Goal: Task Accomplishment & Management: Complete application form

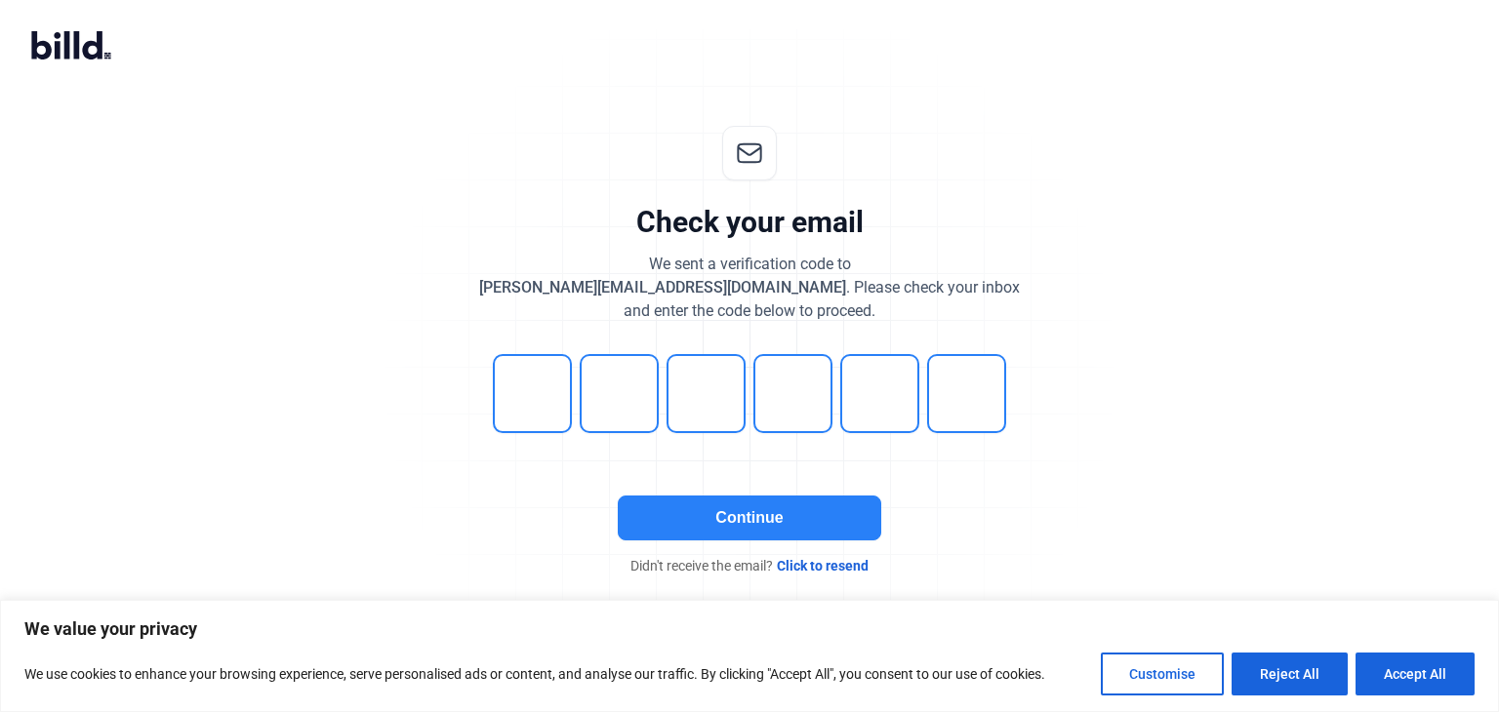
click at [707, 529] on button "Continue" at bounding box center [749, 518] width 263 height 45
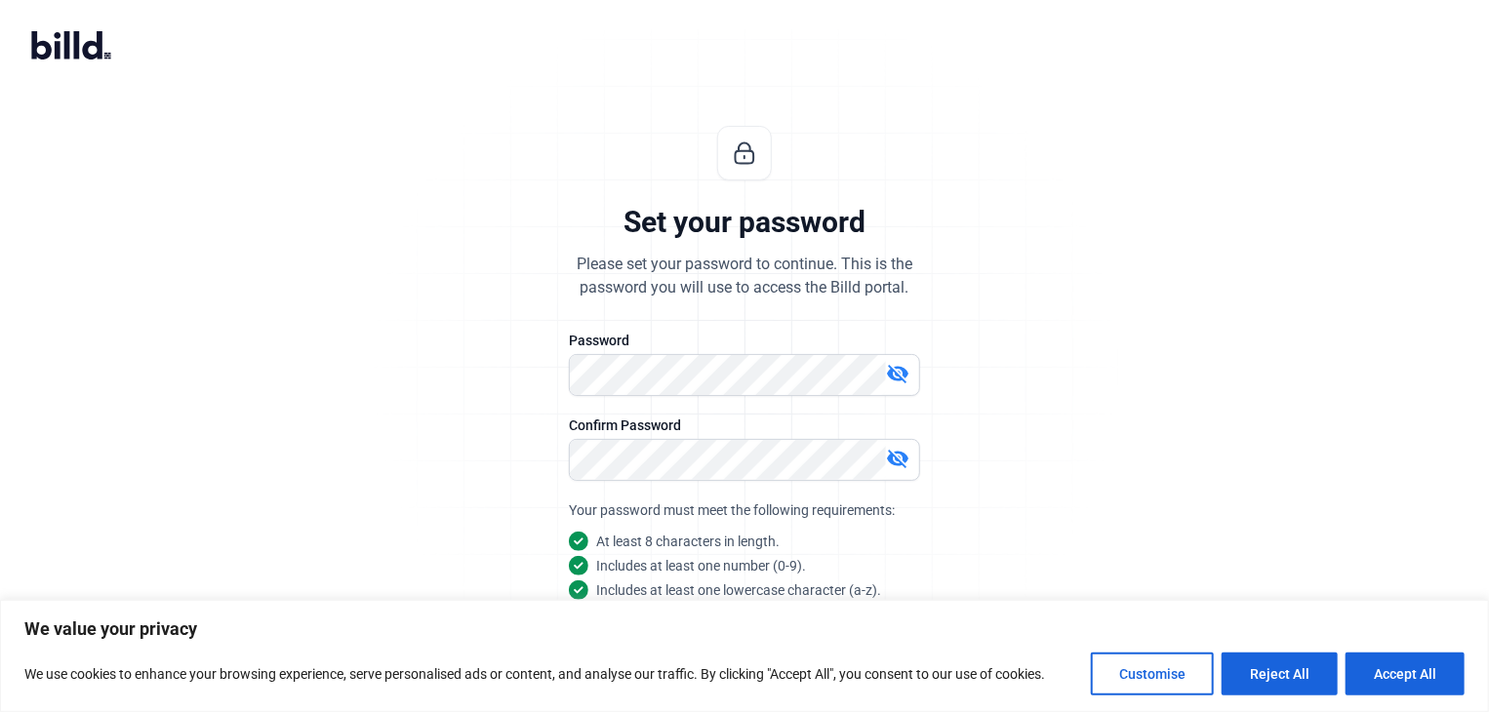
click at [896, 376] on mat-icon "visibility_off" at bounding box center [897, 373] width 23 height 23
click at [898, 465] on mat-icon "visibility_off" at bounding box center [897, 458] width 23 height 23
click at [1280, 676] on button "Reject All" at bounding box center [1280, 674] width 116 height 43
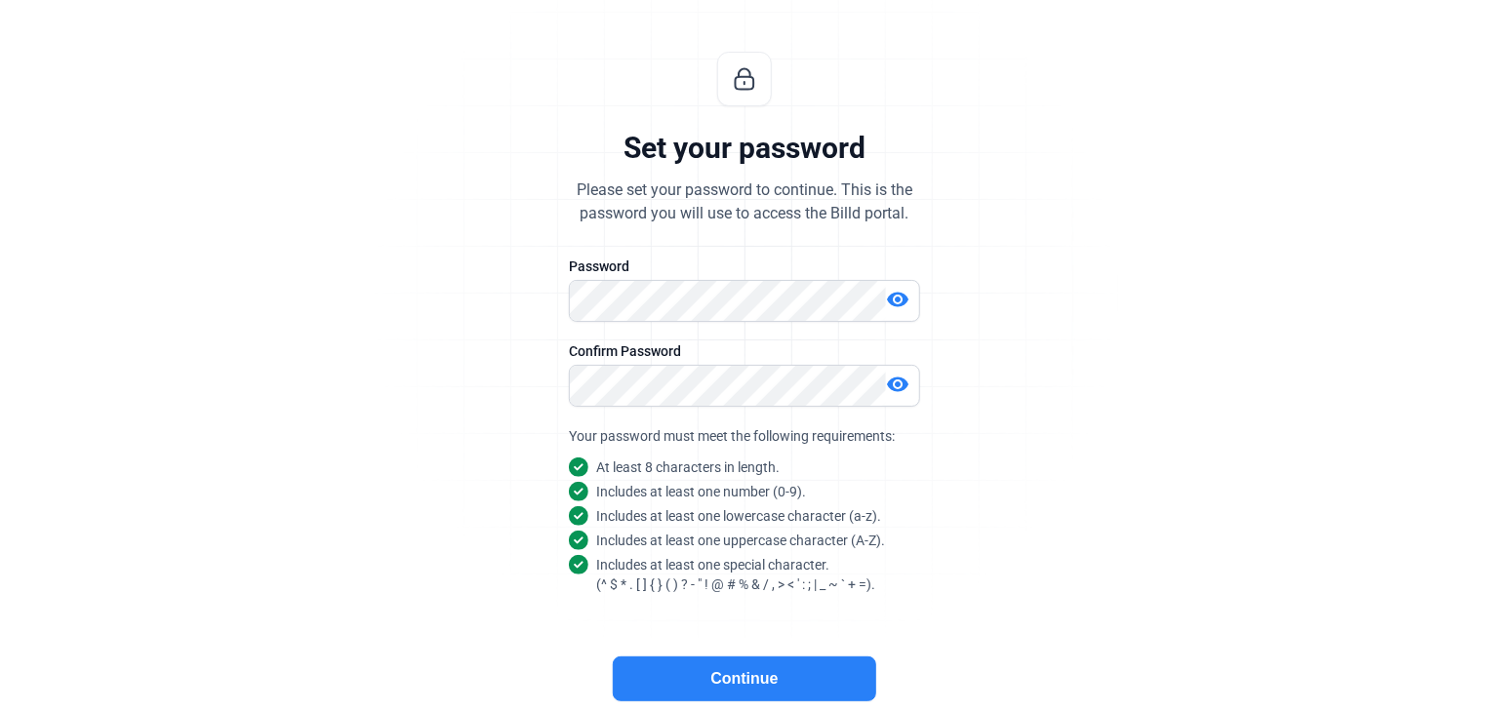
scroll to position [78, 0]
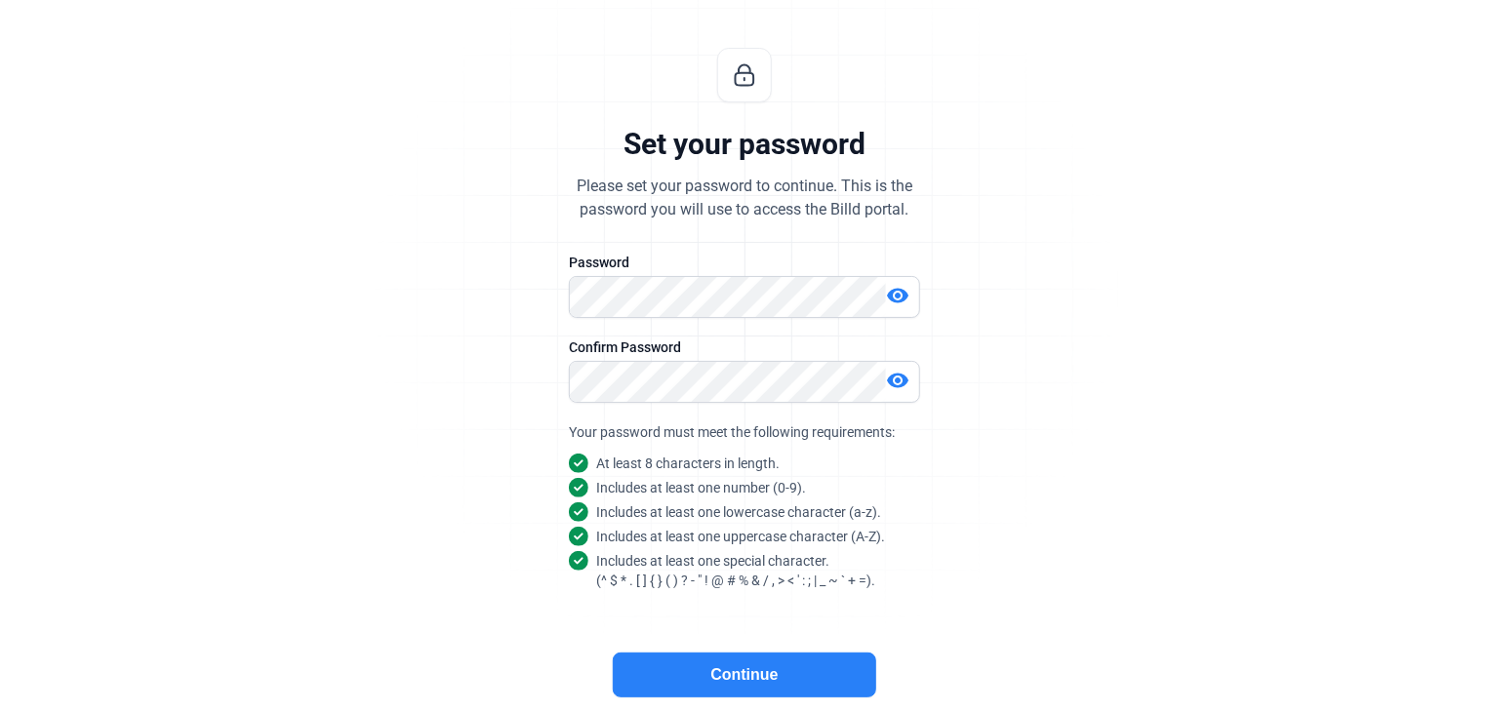
click at [817, 667] on button "Continue" at bounding box center [744, 675] width 263 height 45
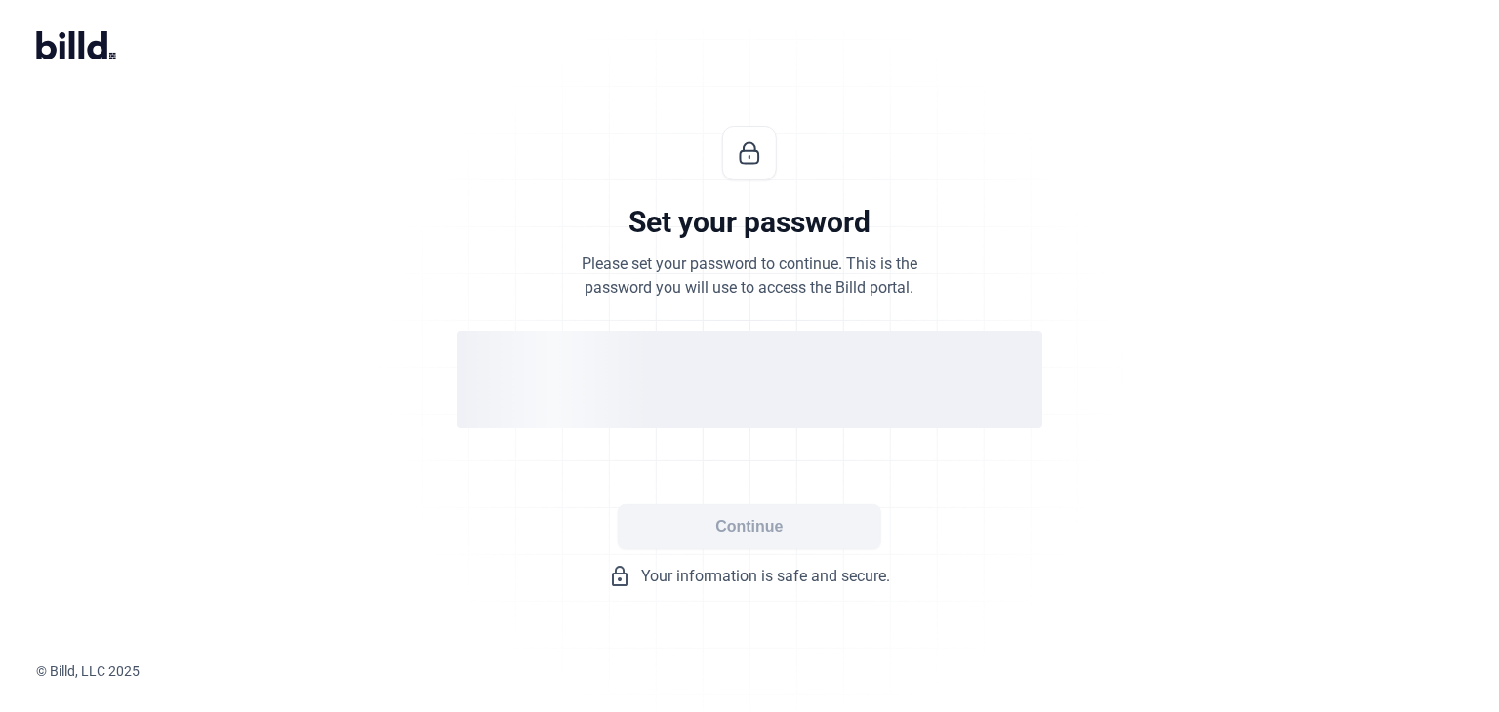
scroll to position [0, 0]
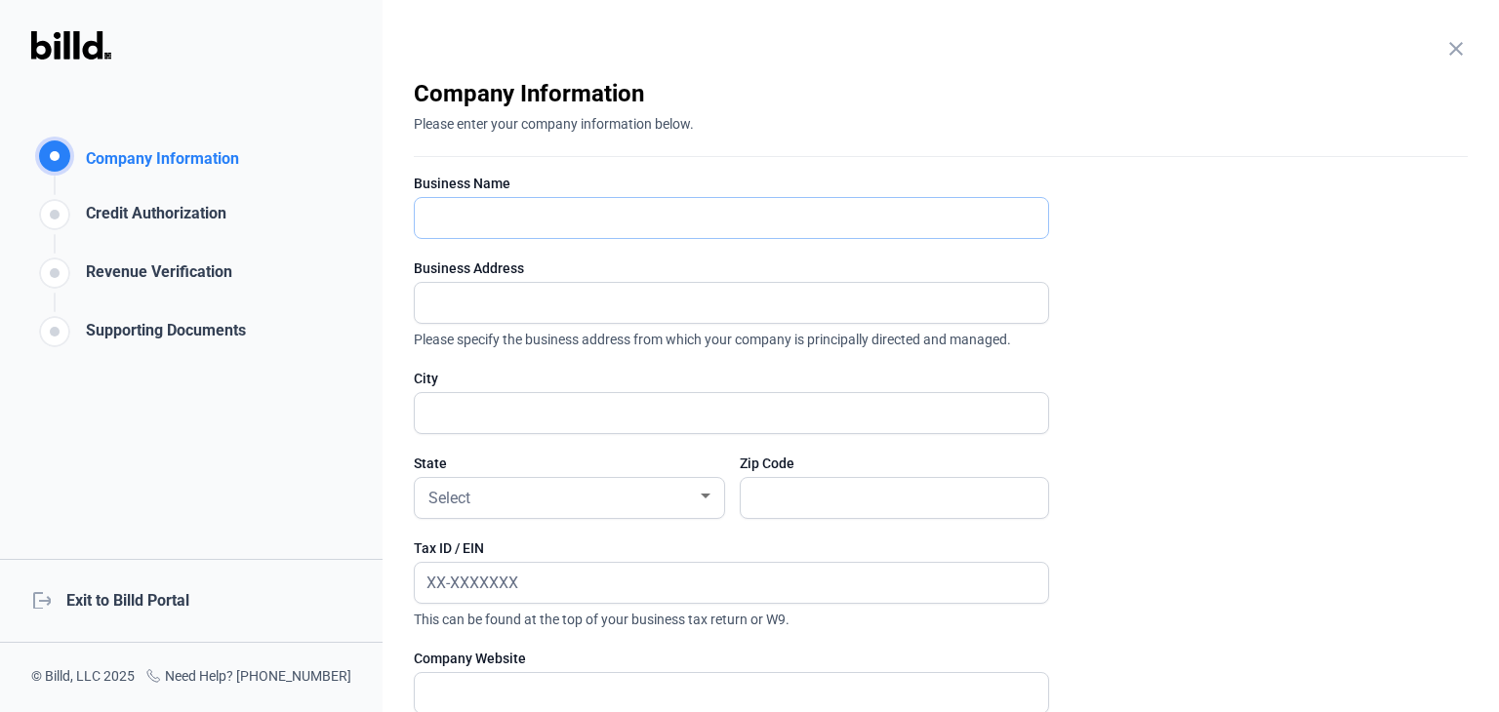
click at [827, 218] on input "text" at bounding box center [731, 218] width 633 height 40
type input "Rocca Builders LLC"
type input "[STREET_ADDRESS]"
type input "[GEOGRAPHIC_DATA]"
type input "79912"
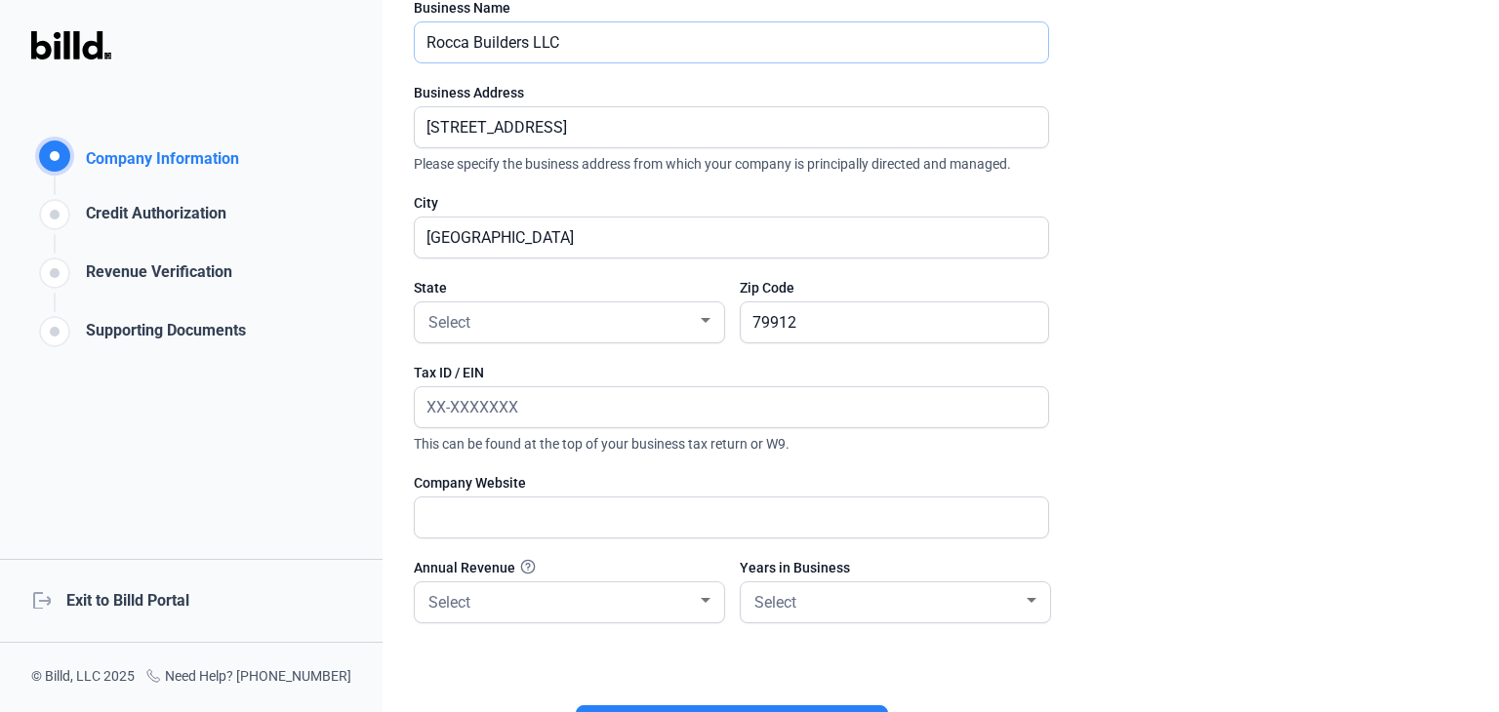
scroll to position [177, 0]
click at [704, 325] on div "Select" at bounding box center [570, 319] width 290 height 24
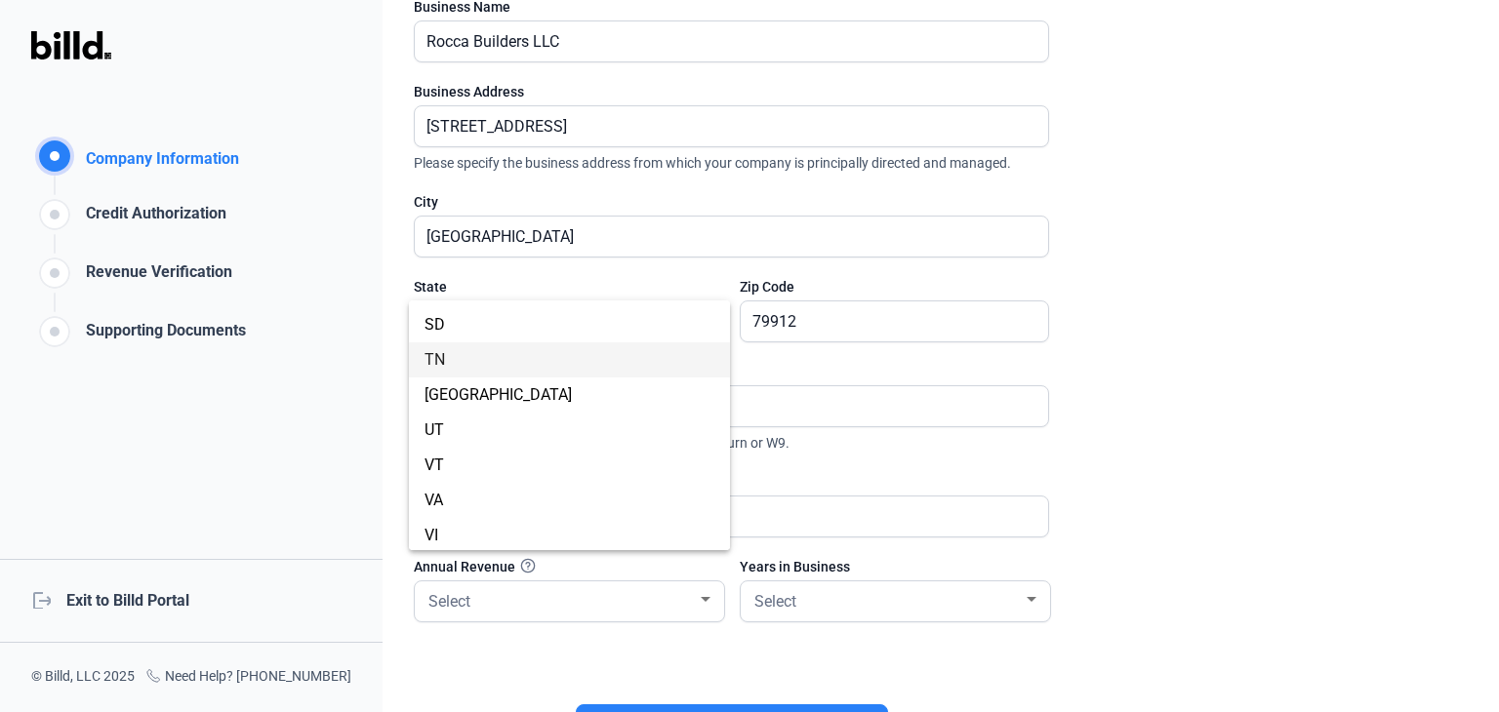
scroll to position [1422, 0]
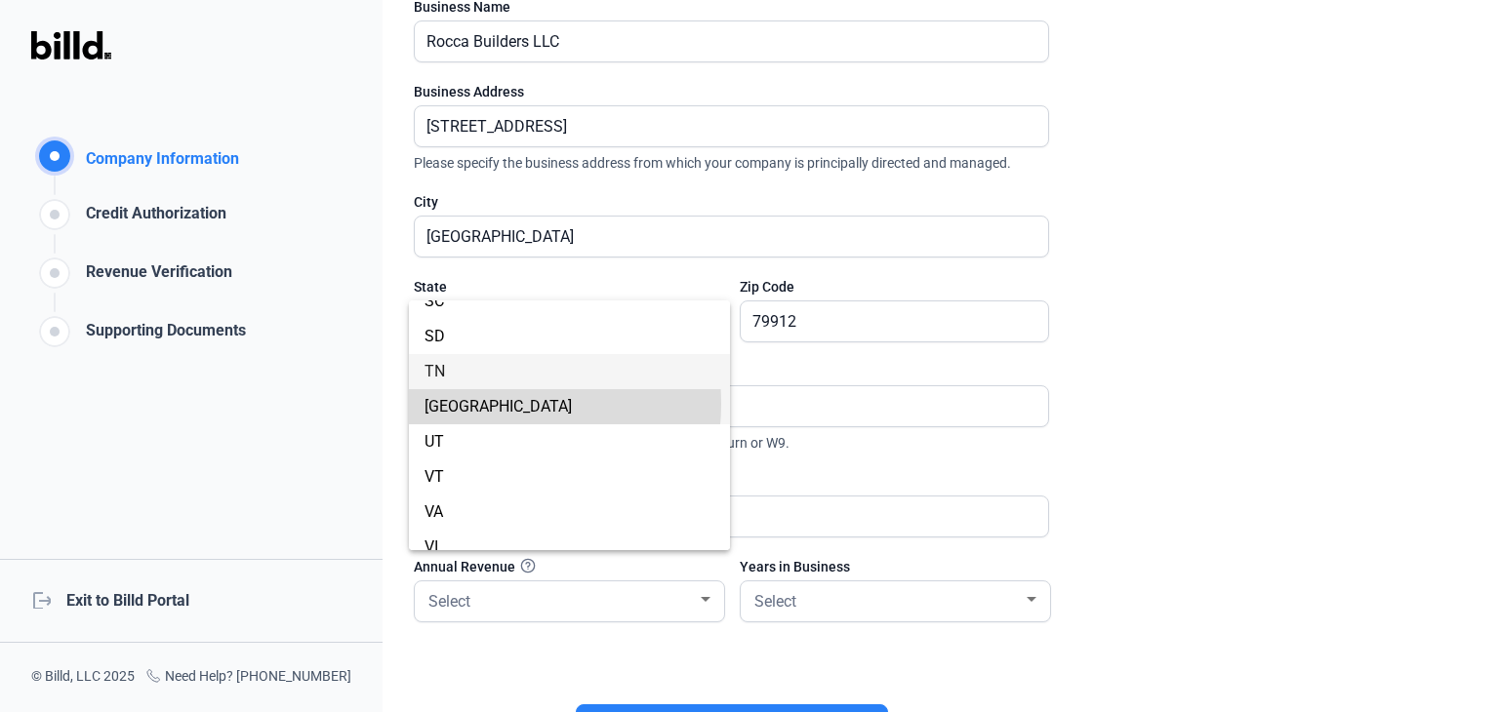
click at [490, 403] on span "[GEOGRAPHIC_DATA]" at bounding box center [570, 406] width 290 height 35
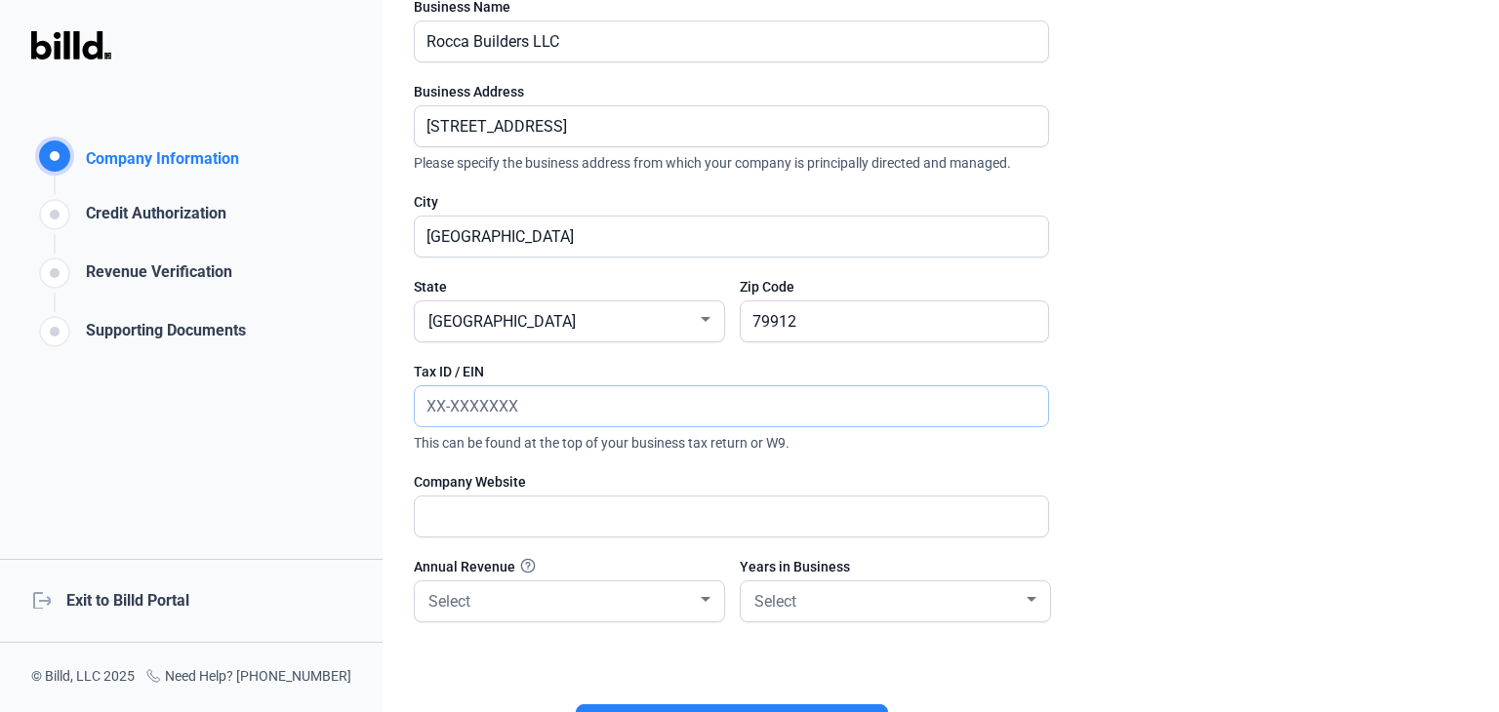
click at [769, 400] on input "text" at bounding box center [731, 406] width 633 height 40
type input "[US_EMPLOYER_IDENTIFICATION_NUMBER]"
click at [704, 524] on input "text" at bounding box center [731, 517] width 633 height 40
type input "[DOMAIN_NAME]"
click at [711, 592] on div at bounding box center [706, 600] width 18 height 16
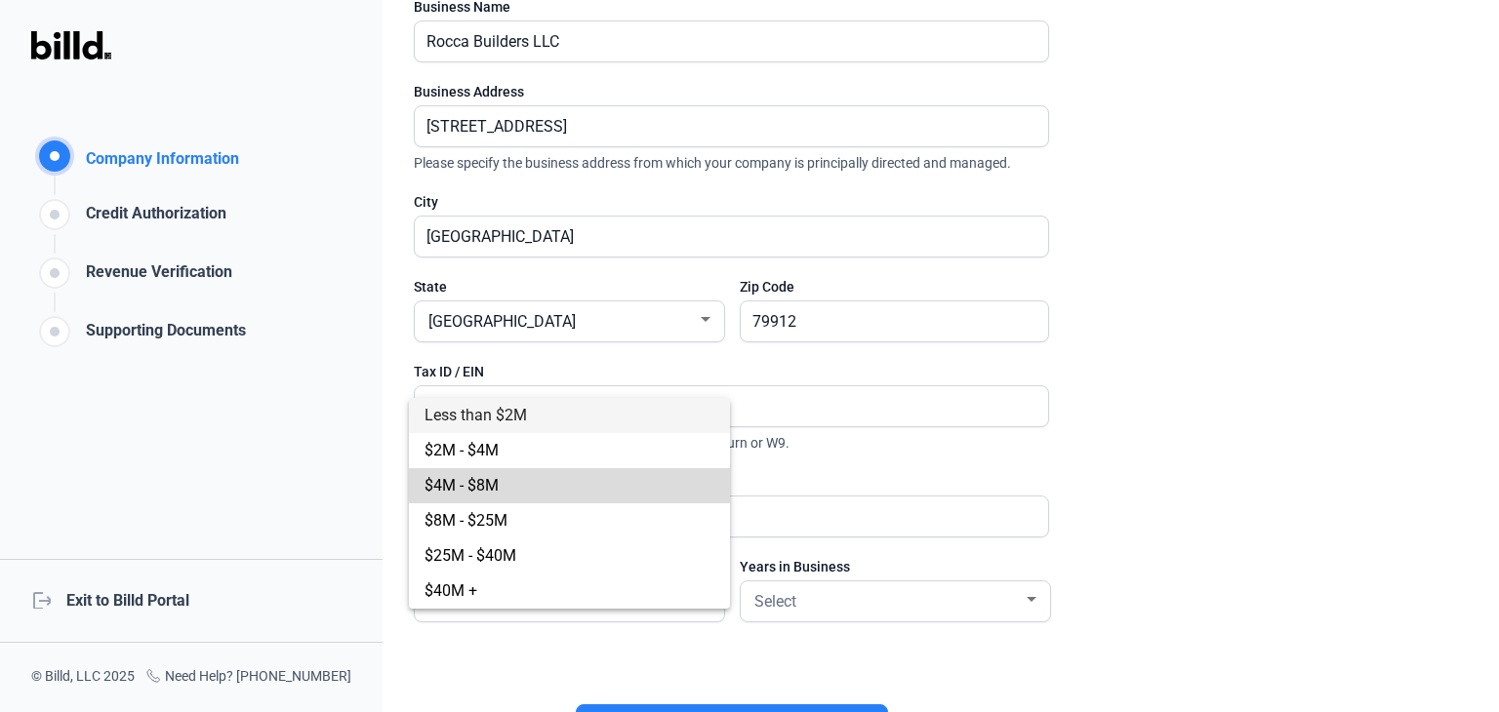
click at [543, 484] on span "$4M - $8M" at bounding box center [570, 485] width 290 height 35
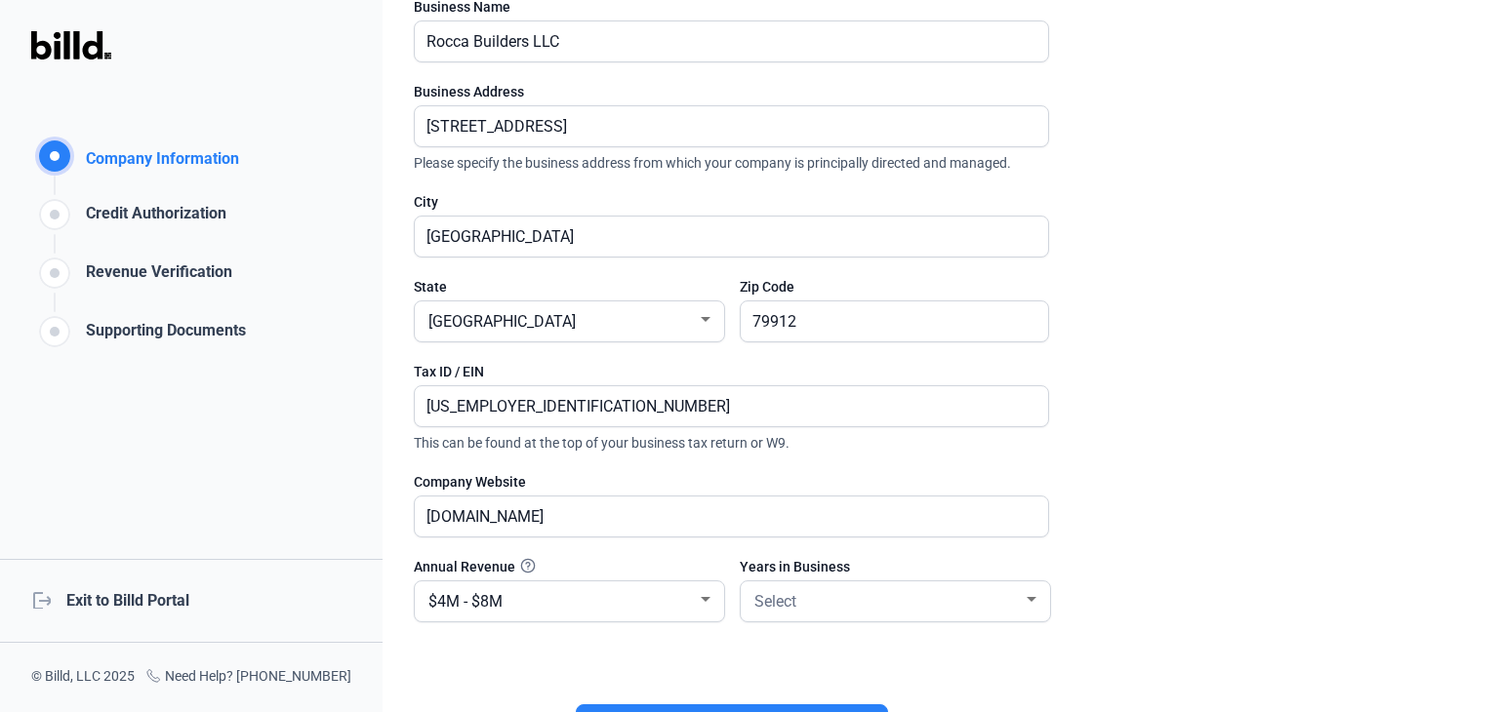
click at [543, 484] on div "Company Website" at bounding box center [731, 482] width 635 height 20
click at [1033, 599] on div at bounding box center [1032, 600] width 18 height 16
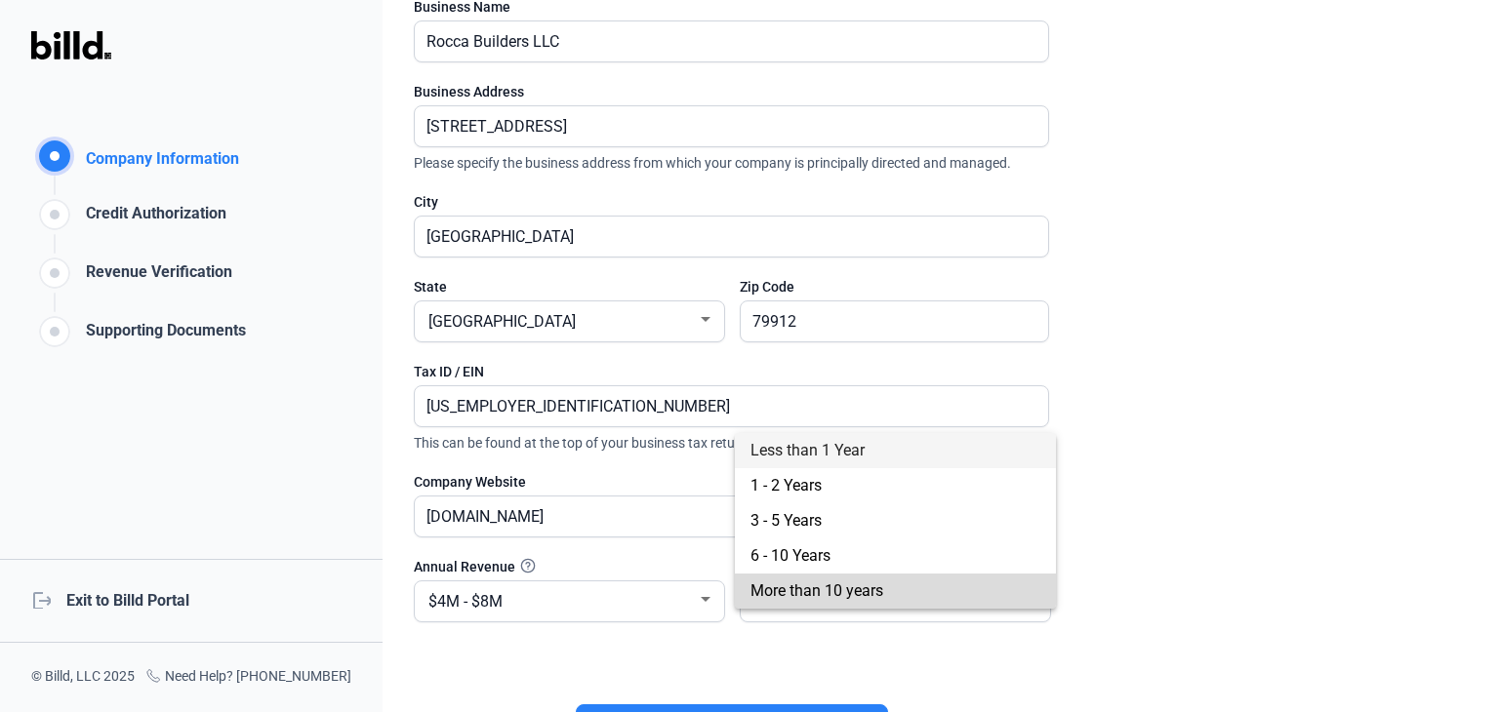
click at [889, 587] on span "More than 10 years" at bounding box center [895, 591] width 290 height 35
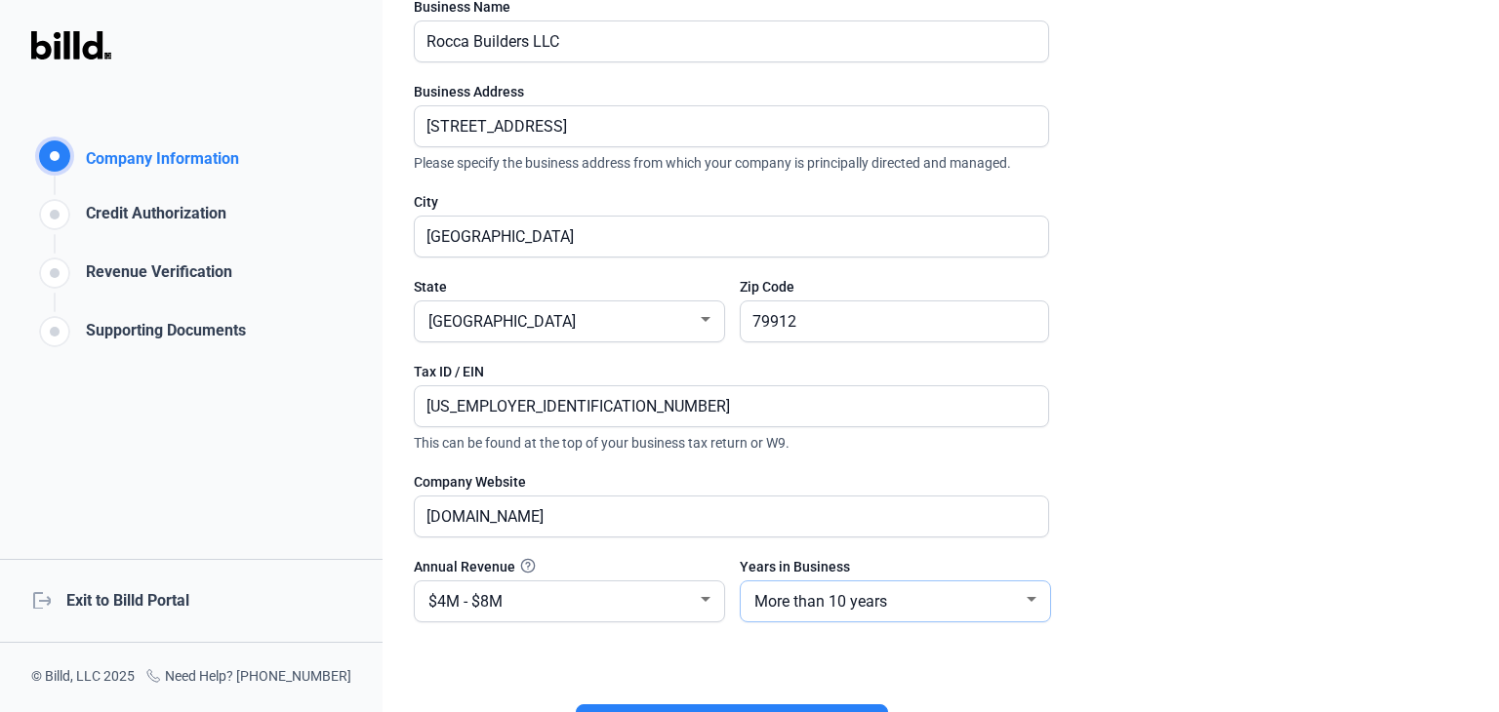
click at [1027, 597] on div at bounding box center [1032, 599] width 10 height 5
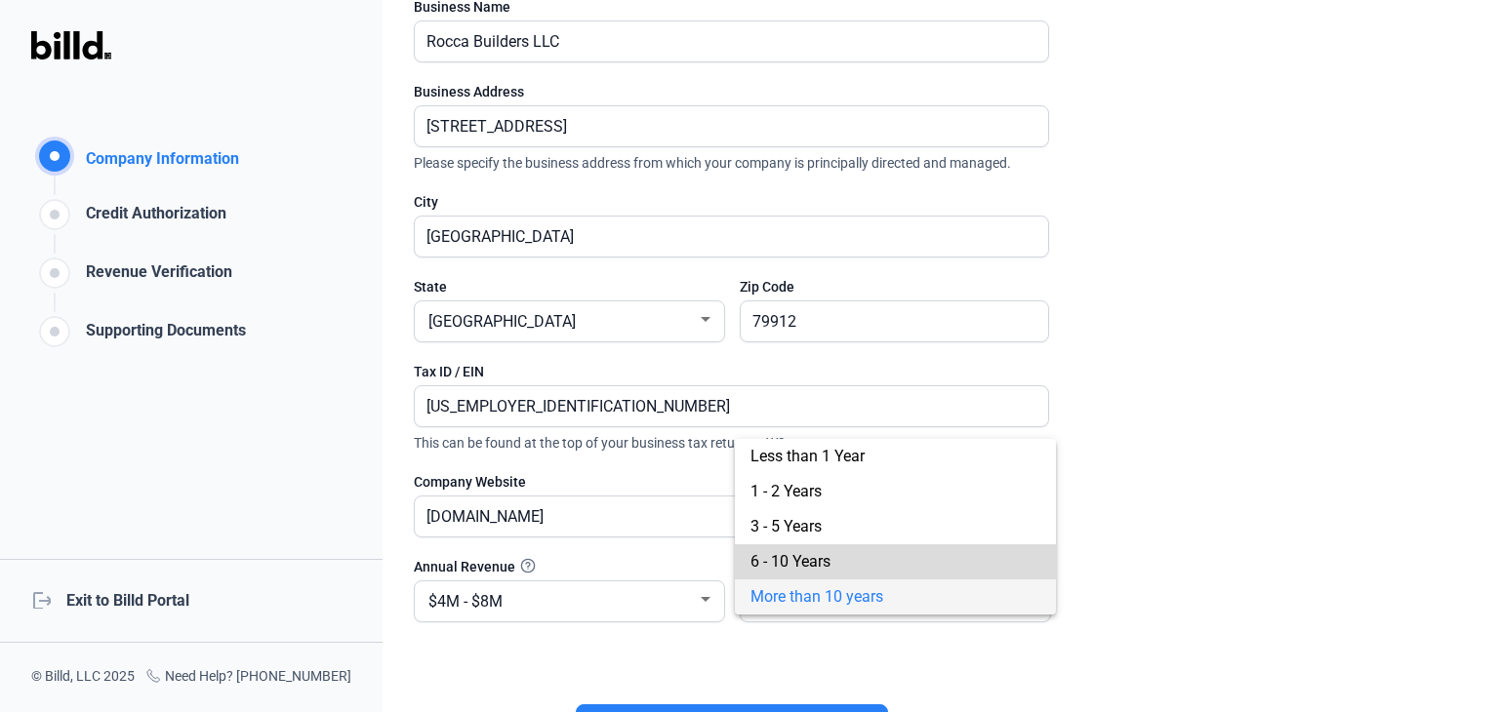
click at [954, 571] on span "6 - 10 Years" at bounding box center [895, 562] width 290 height 35
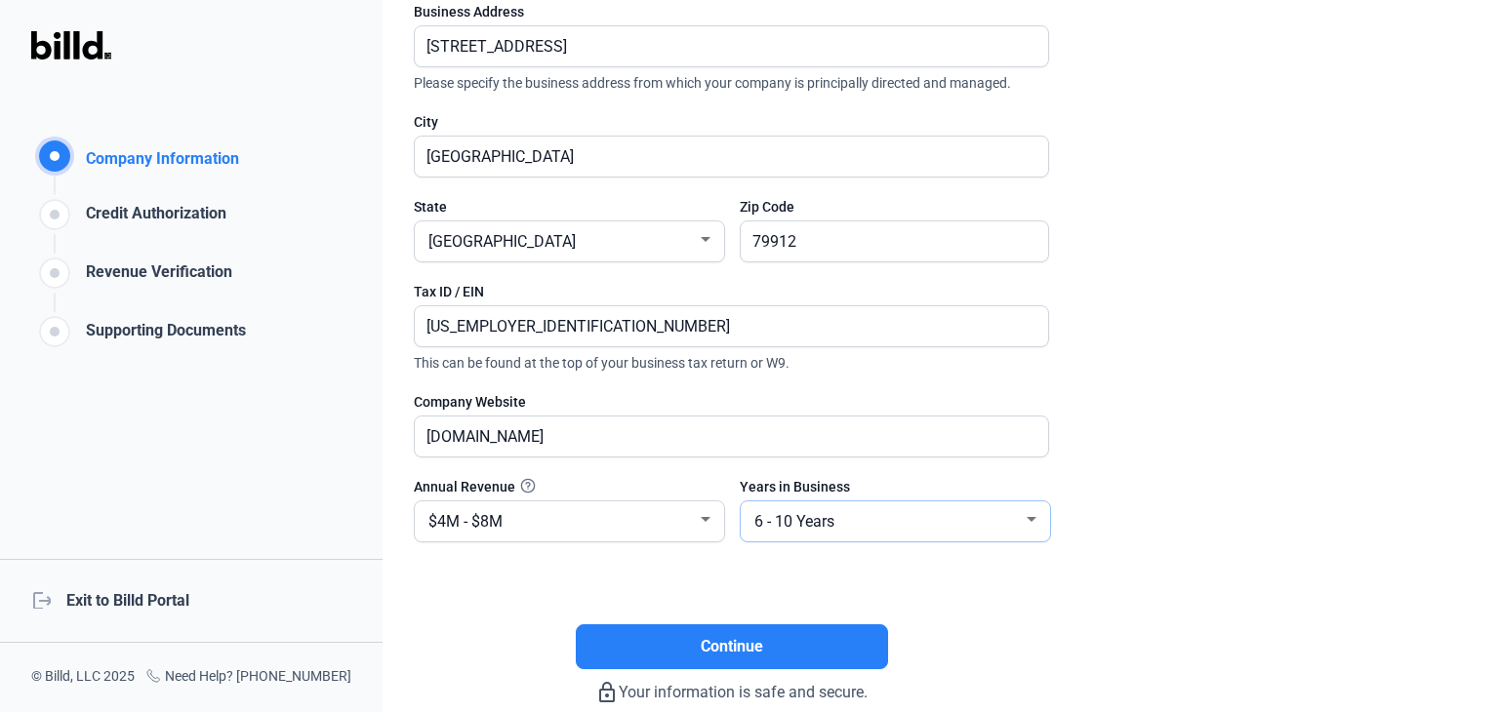
scroll to position [353, 0]
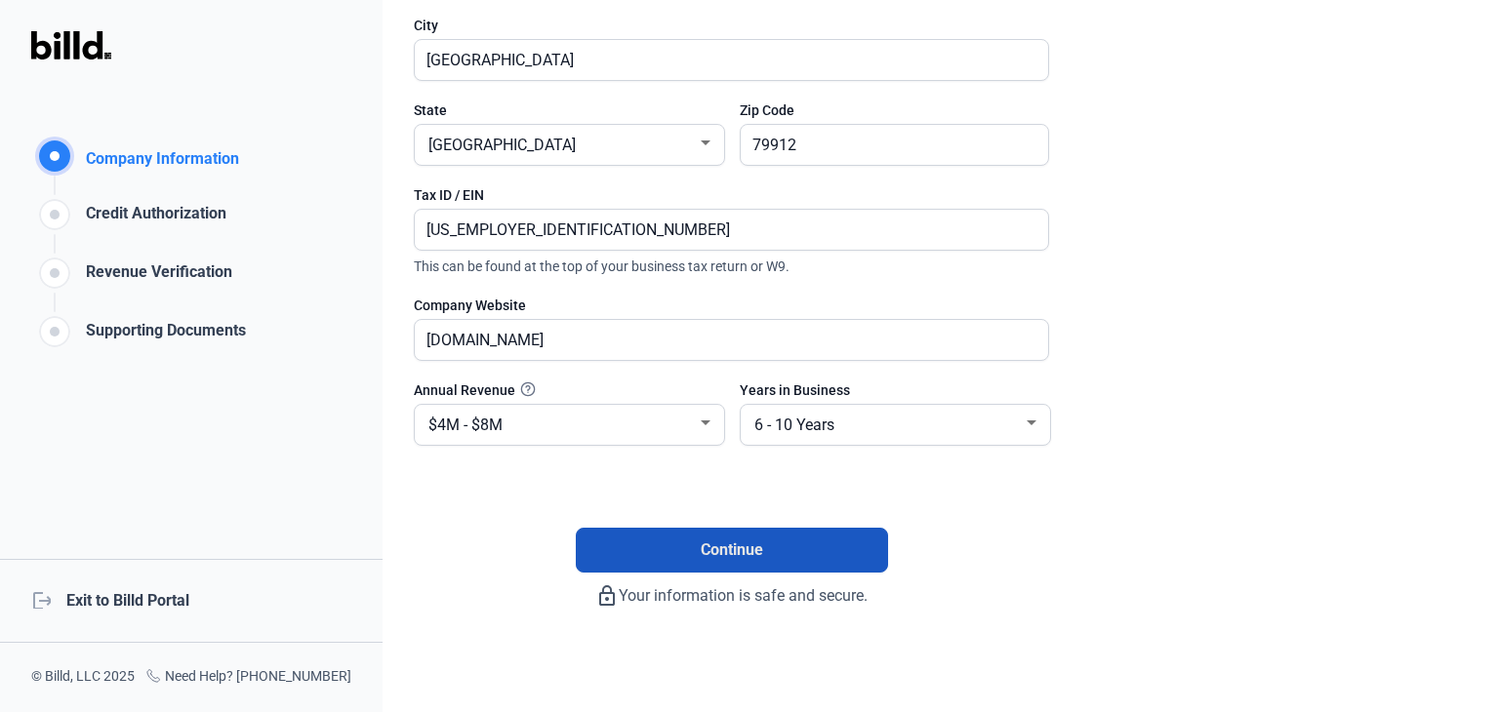
click at [773, 547] on button "Continue" at bounding box center [732, 550] width 312 height 45
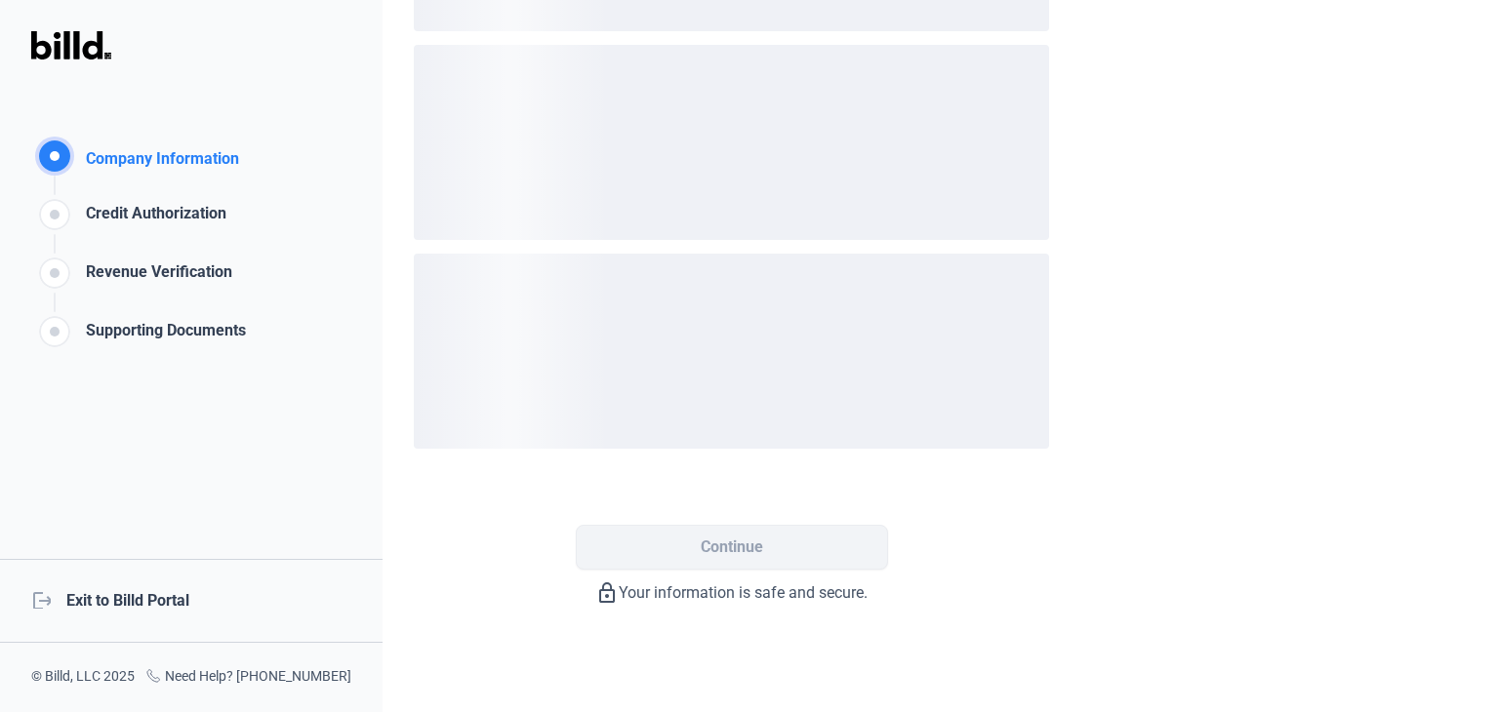
scroll to position [0, 0]
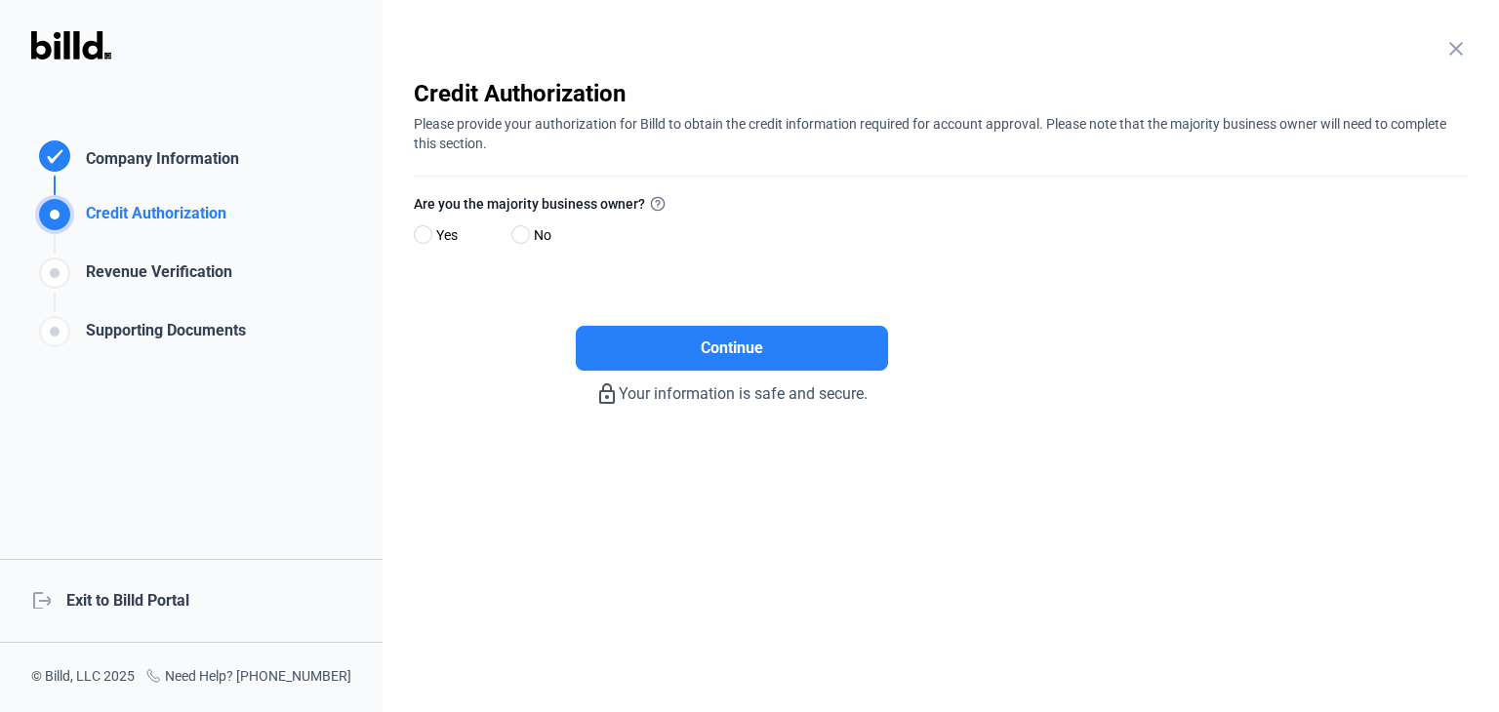
drag, startPoint x: 773, startPoint y: 547, endPoint x: 534, endPoint y: 508, distance: 242.3
click at [534, 508] on div "close Company Information Please enter your company information below. Business…" at bounding box center [941, 356] width 1116 height 712
click at [431, 230] on span at bounding box center [423, 234] width 19 height 19
click at [428, 230] on input "Yes" at bounding box center [421, 235] width 15 height 15
radio input "true"
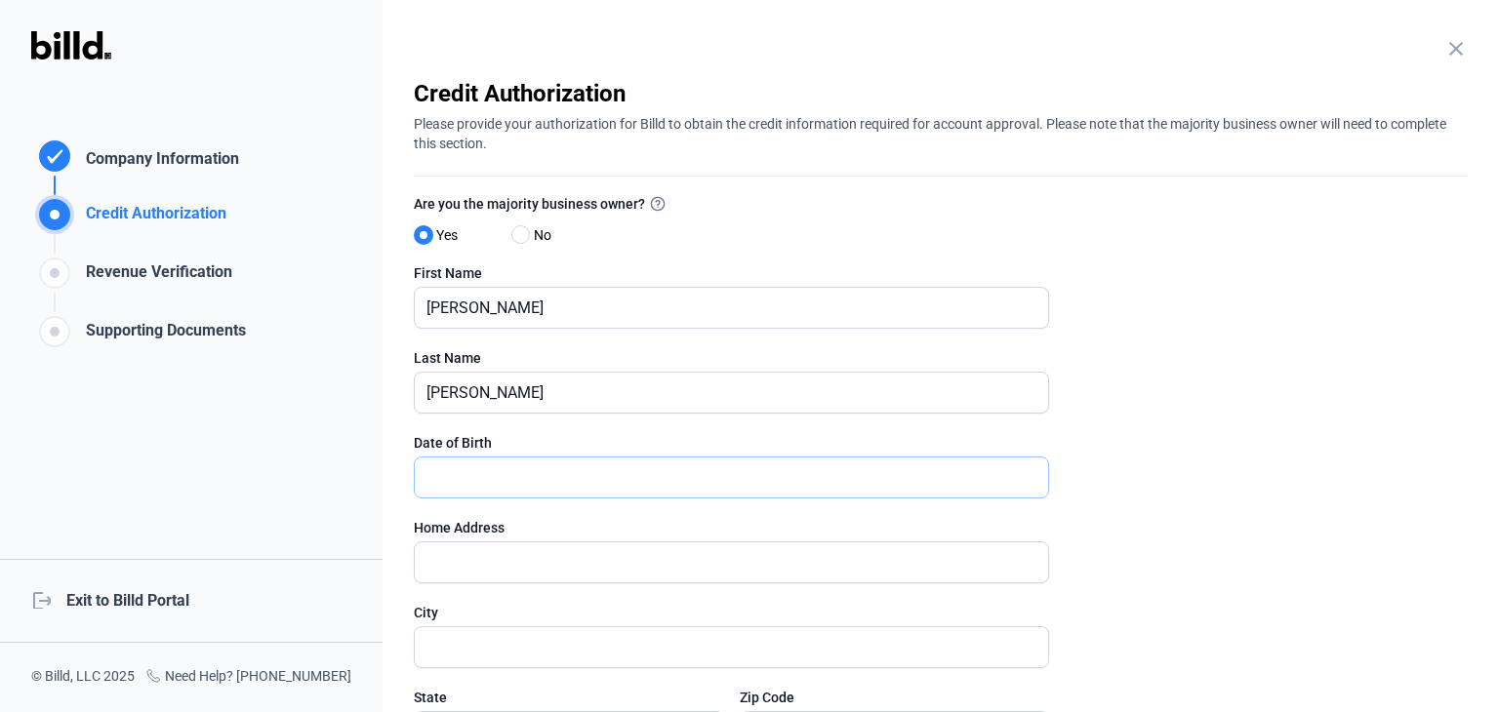
click at [545, 477] on input "text" at bounding box center [731, 478] width 633 height 40
click at [572, 470] on input "text" at bounding box center [731, 478] width 633 height 40
type input "[DATE]"
click at [565, 555] on input "text" at bounding box center [731, 563] width 633 height 40
type input "[STREET_ADDRESS]"
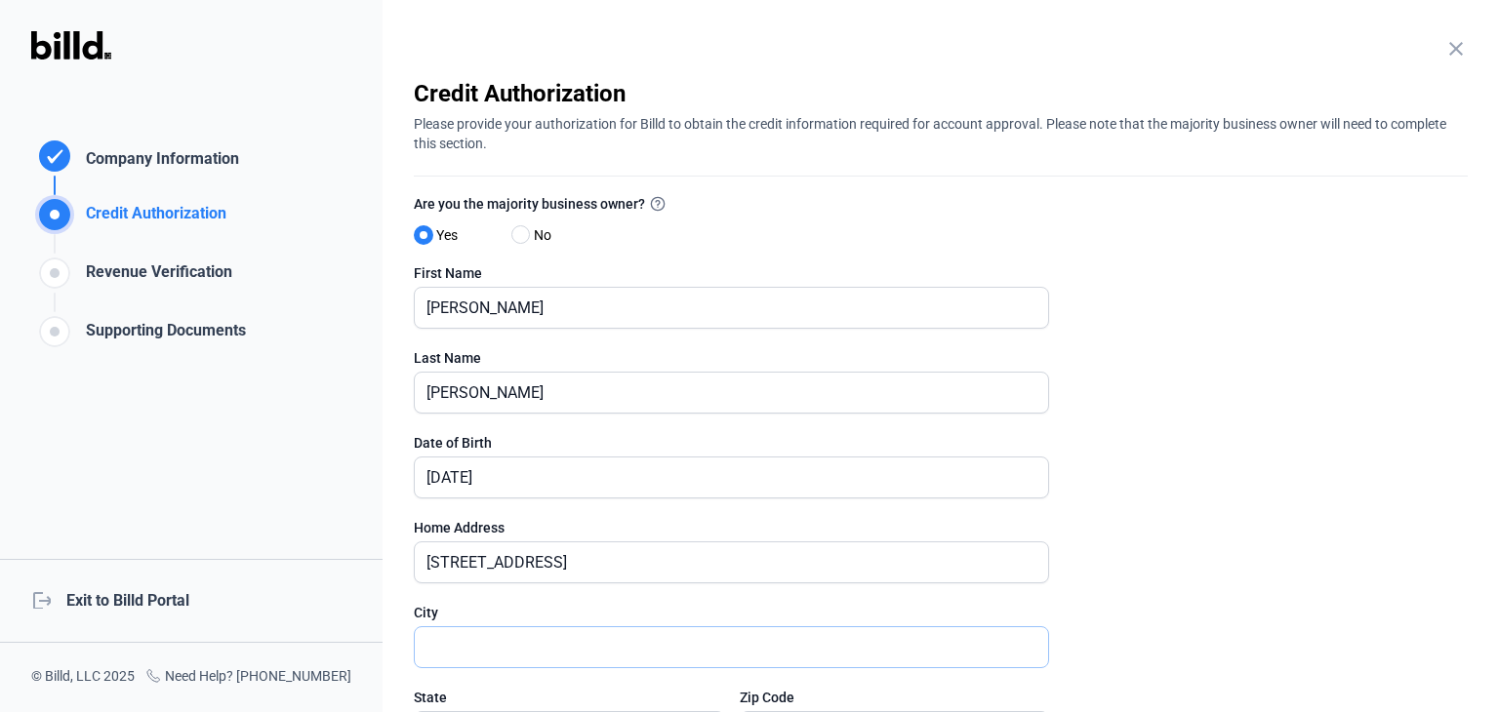
type input "[GEOGRAPHIC_DATA]"
type input "79912"
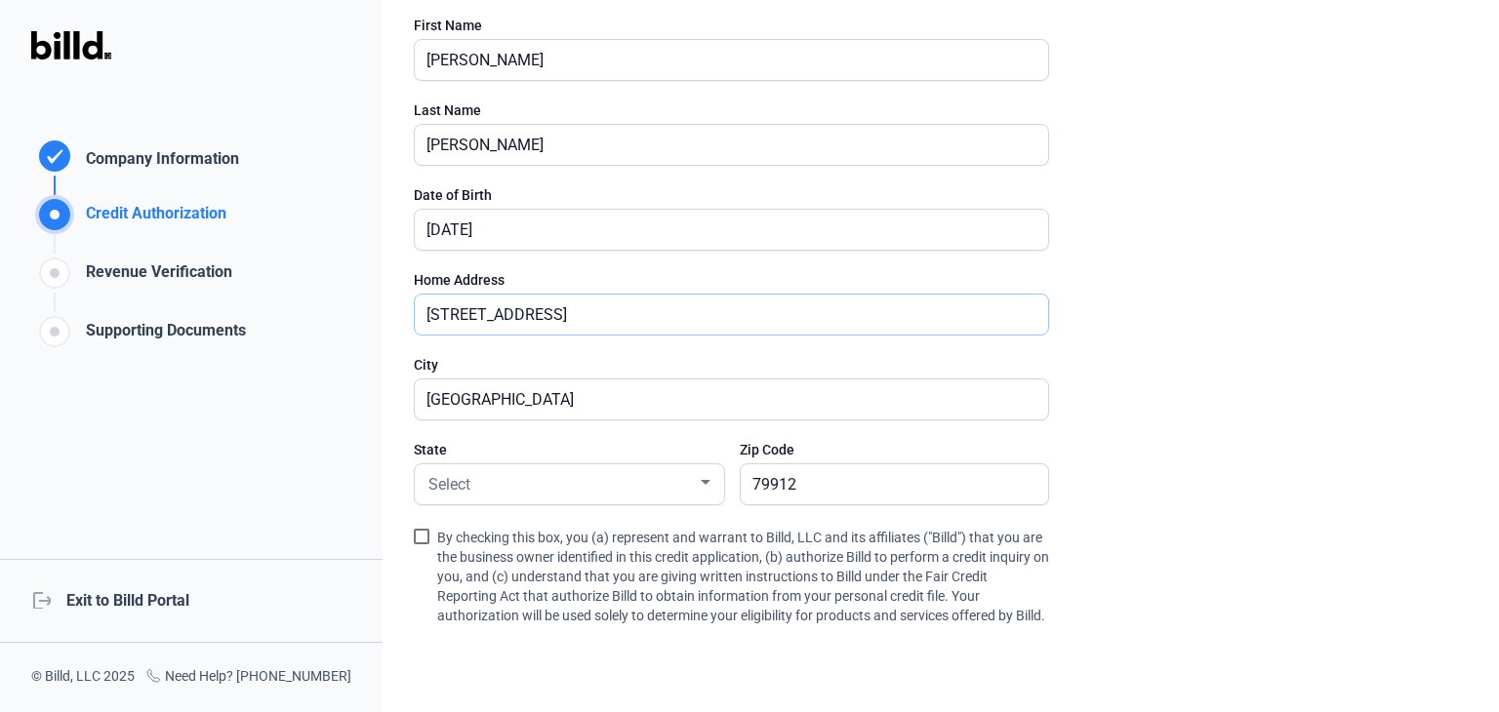
scroll to position [254, 0]
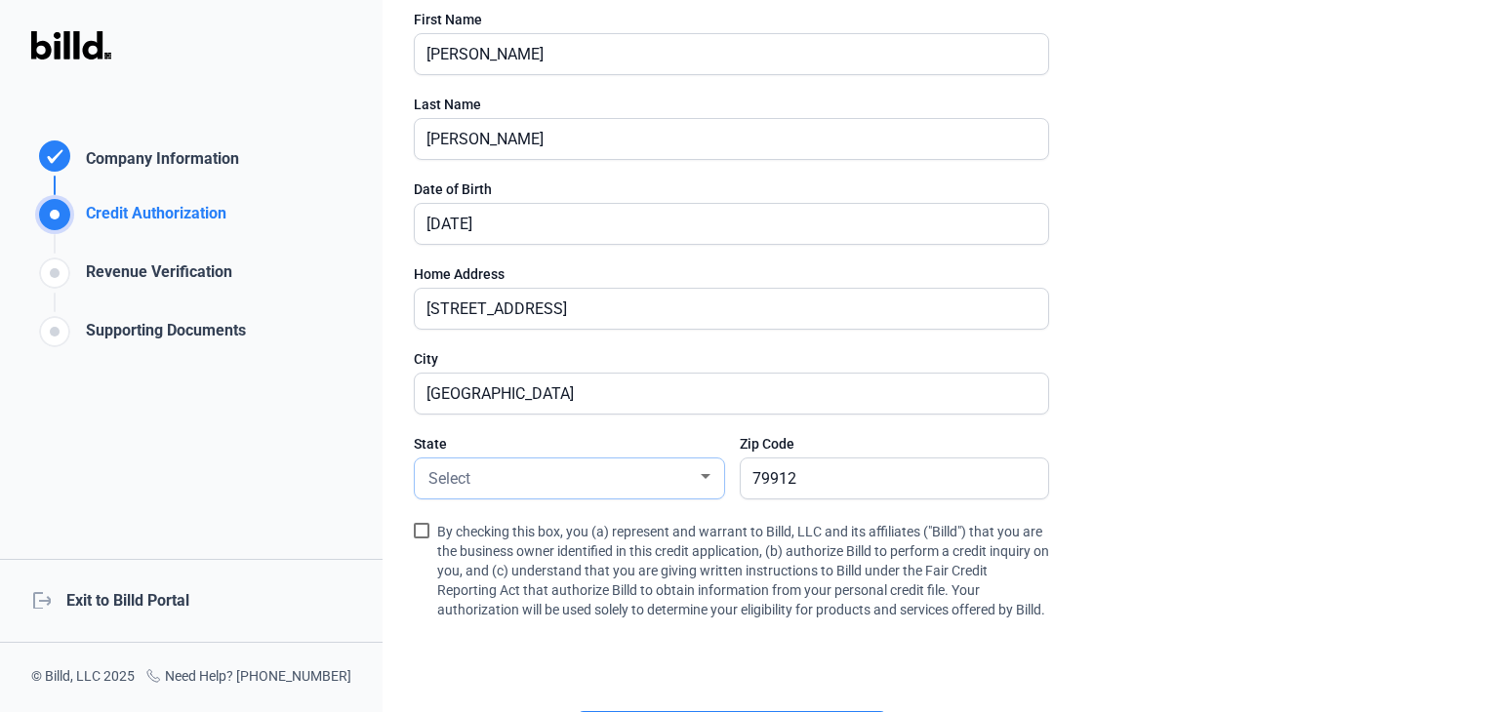
click at [710, 472] on div at bounding box center [706, 477] width 18 height 16
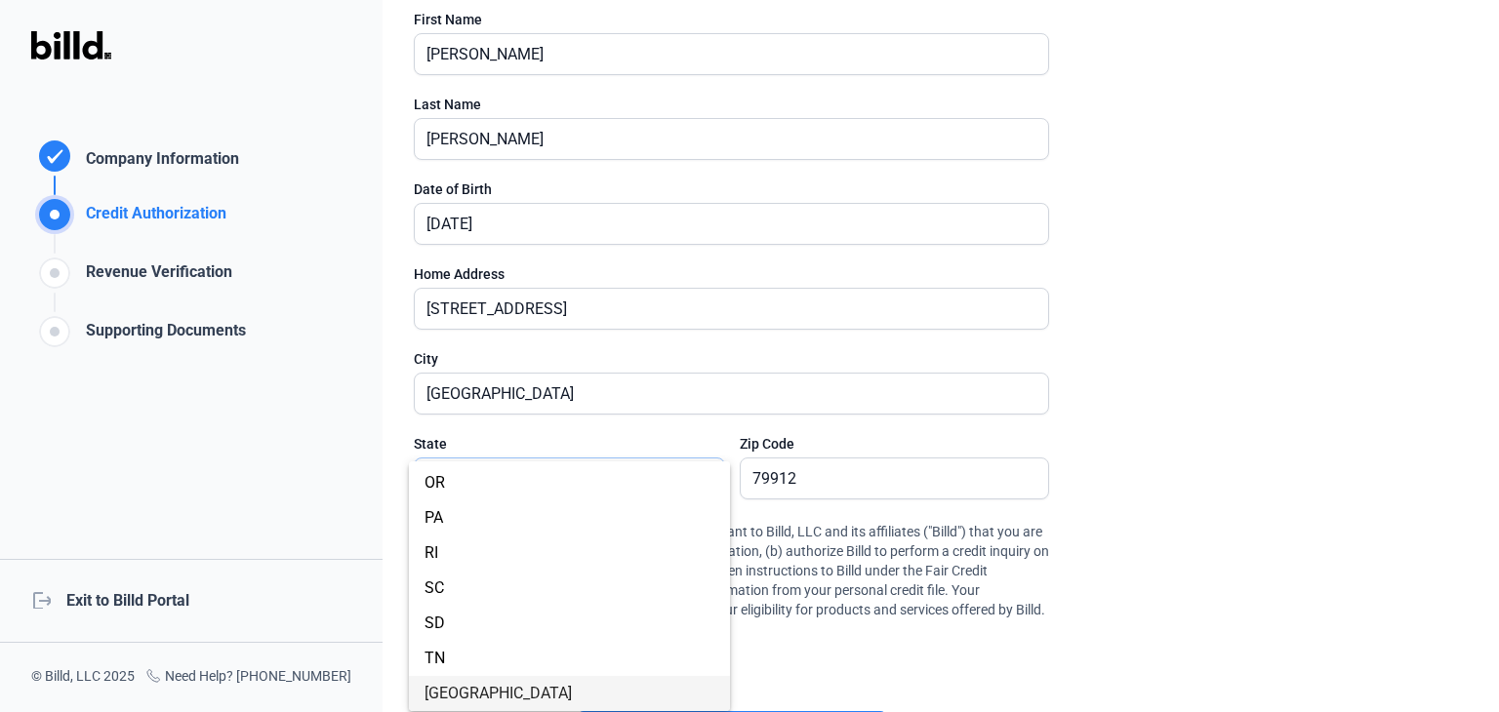
scroll to position [1331, 0]
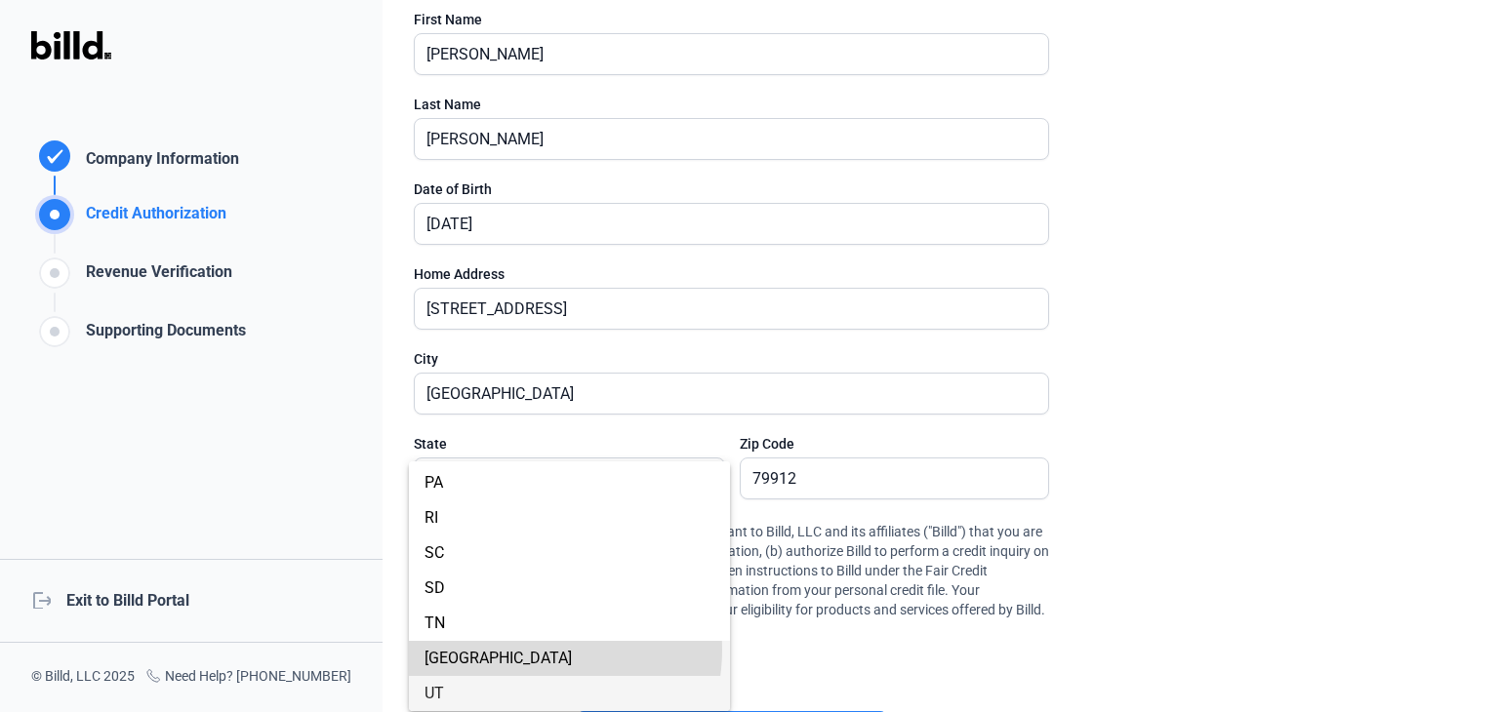
click at [523, 650] on span "[GEOGRAPHIC_DATA]" at bounding box center [570, 658] width 290 height 35
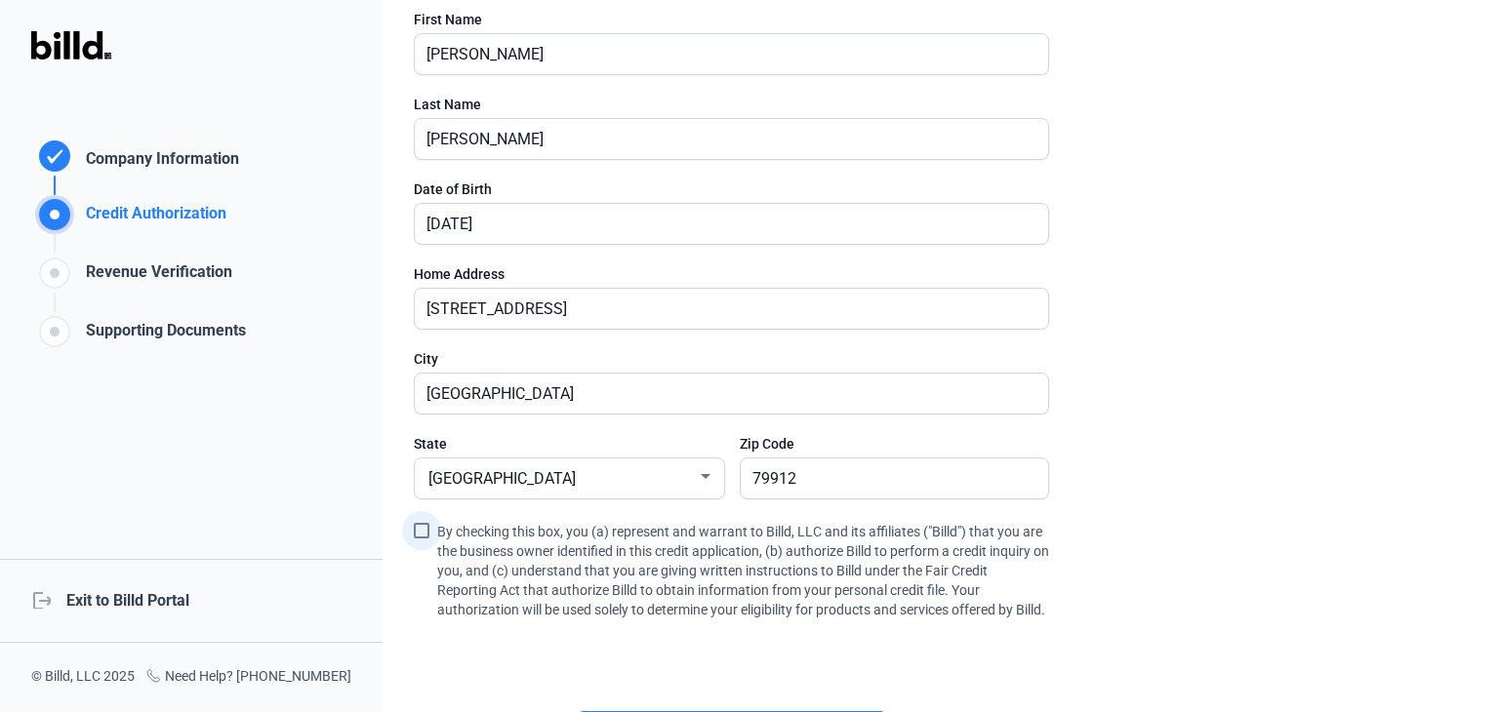
click at [415, 532] on span at bounding box center [422, 531] width 16 height 16
click at [0, 0] on input "By checking this box, you (a) represent and warrant to Billd, LLC and its affil…" at bounding box center [0, 0] width 0 height 0
click at [1285, 306] on enrollment-step "close Credit Authorization Please provide your authorization for Billd to obtai…" at bounding box center [941, 307] width 1054 height 967
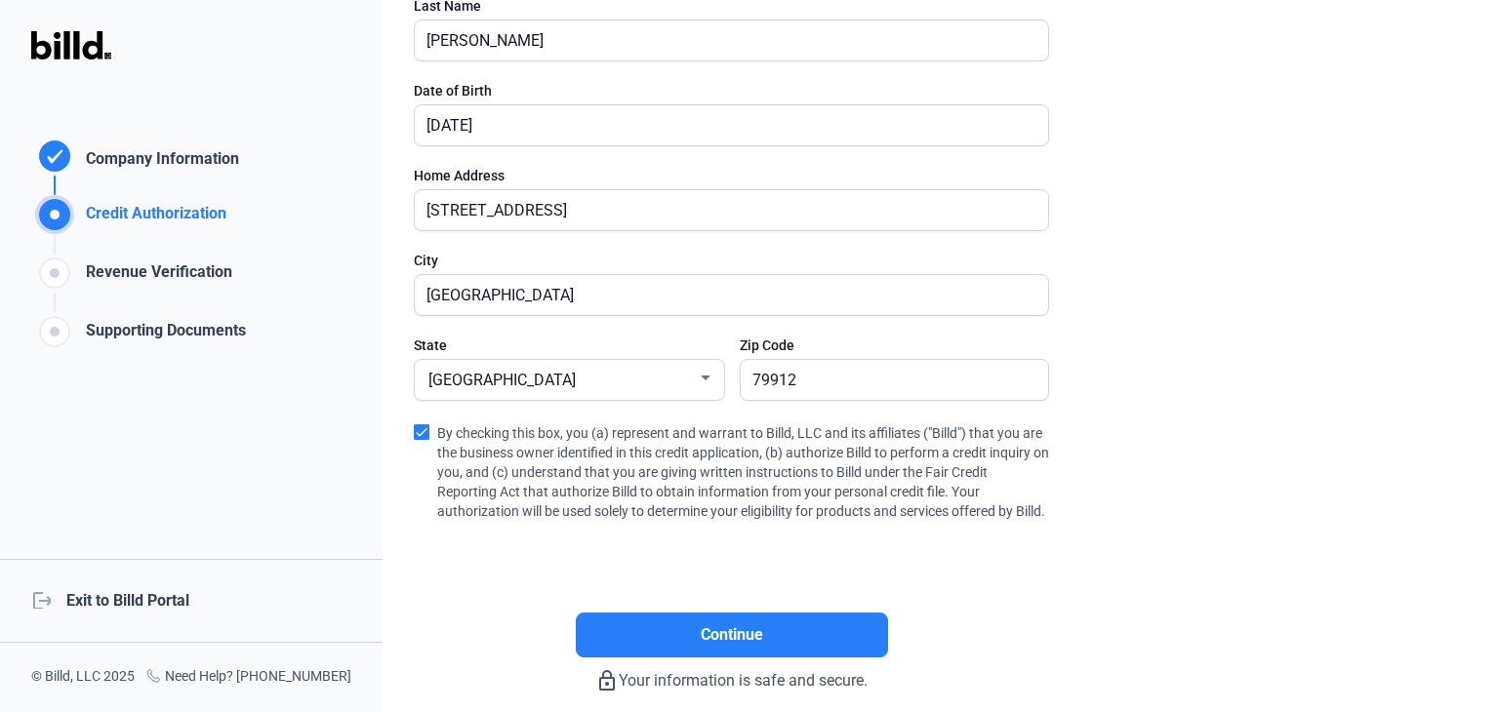
scroll to position [355, 0]
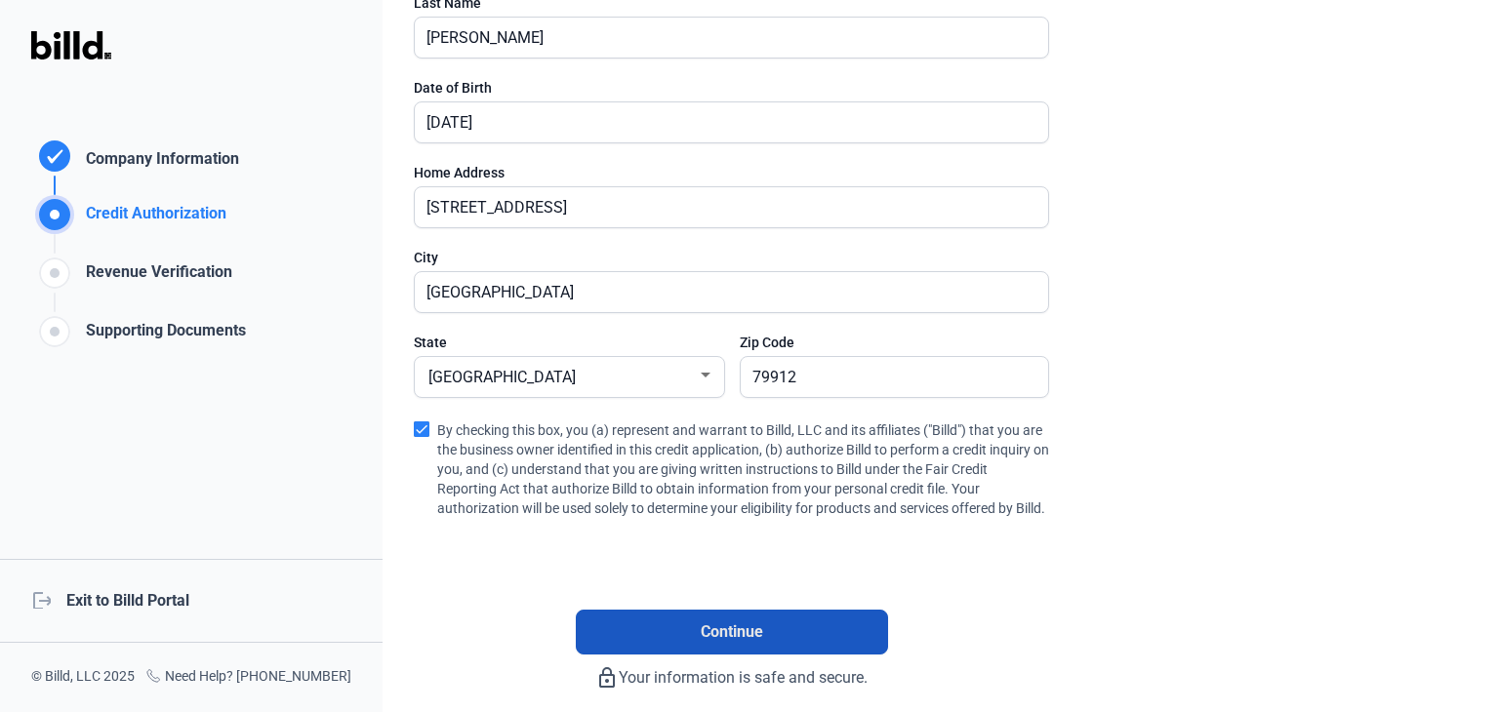
click at [783, 651] on button "Continue" at bounding box center [732, 632] width 312 height 45
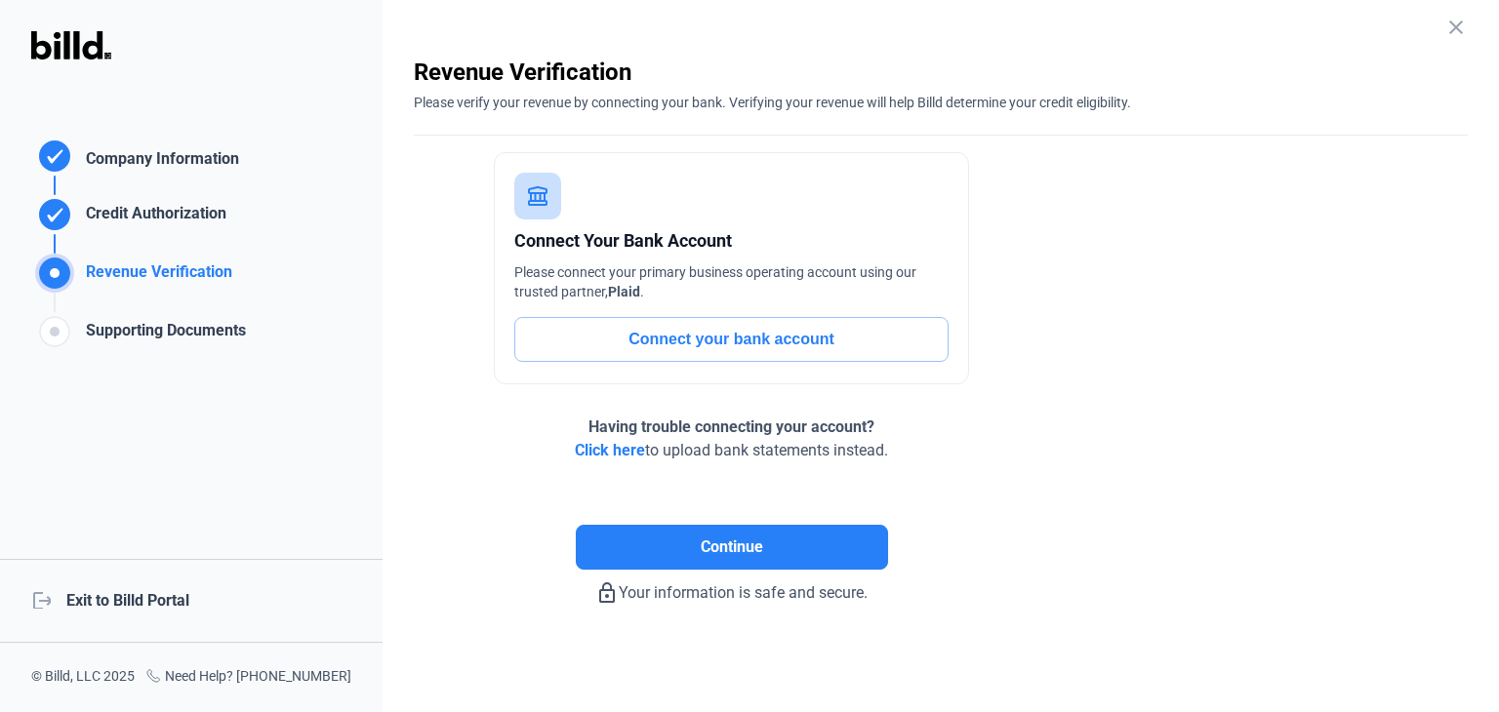
scroll to position [20, 0]
click at [740, 341] on button "Connect your bank account" at bounding box center [731, 340] width 434 height 45
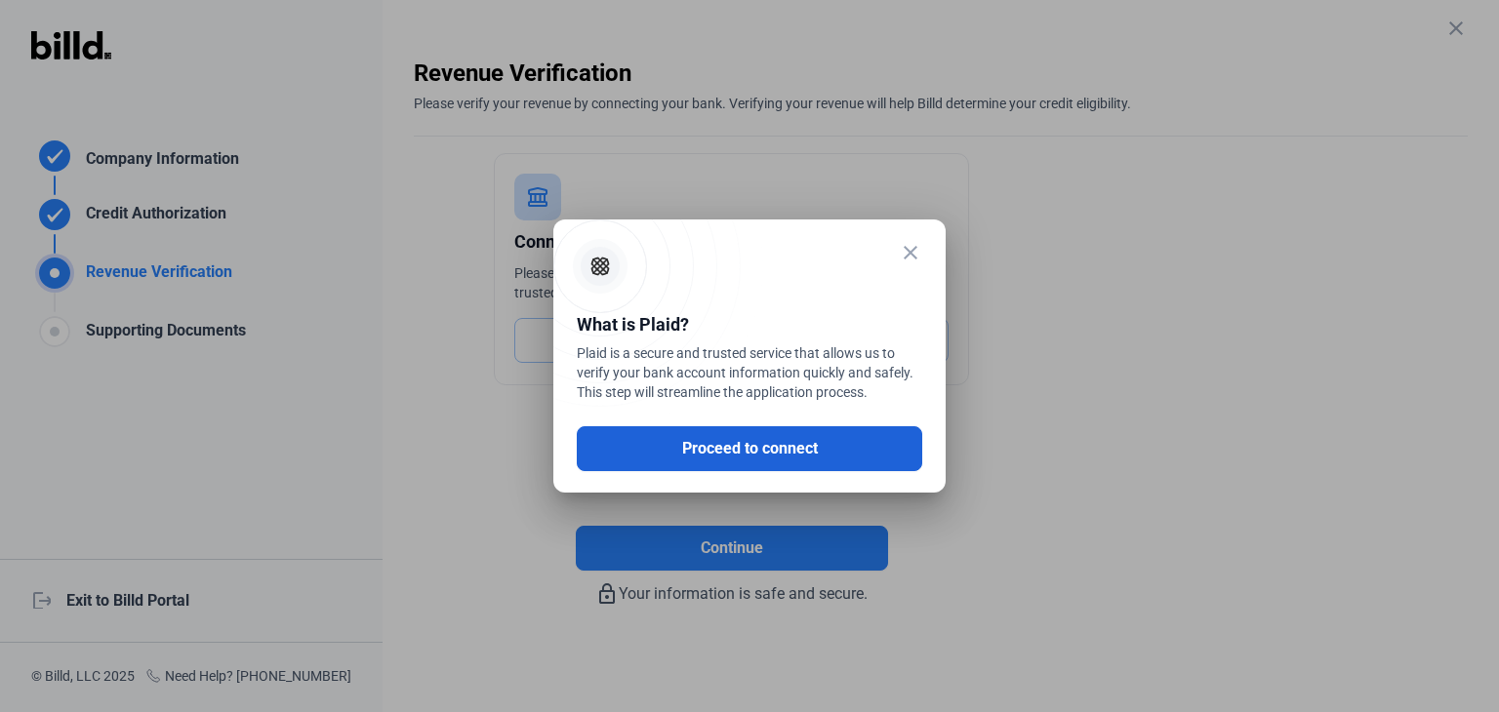
click at [726, 450] on button "Proceed to connect" at bounding box center [749, 448] width 345 height 45
